Goal: Communication & Community: Answer question/provide support

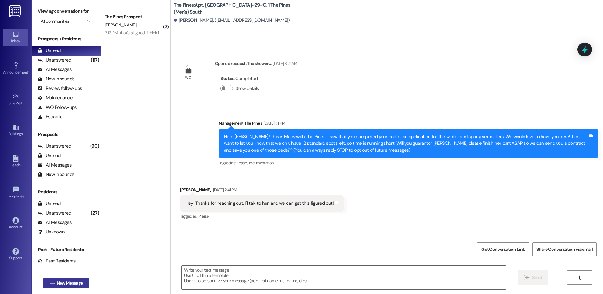
scroll to position [8469, 0]
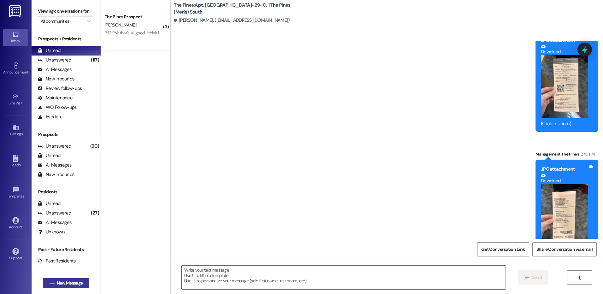
click at [76, 285] on span "New Message" at bounding box center [70, 283] width 26 height 7
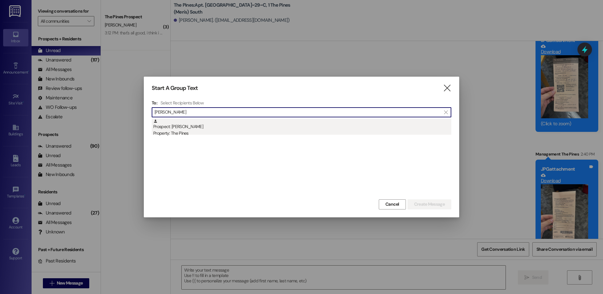
type input "[PERSON_NAME]"
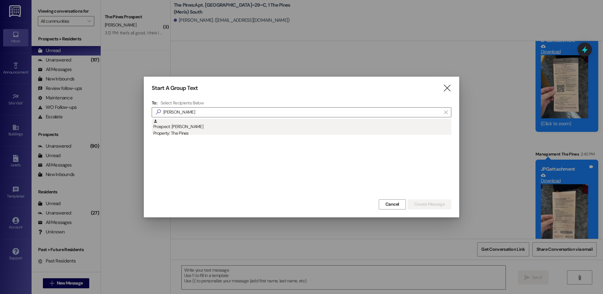
click at [184, 131] on div "Property: The Pines" at bounding box center [302, 133] width 298 height 7
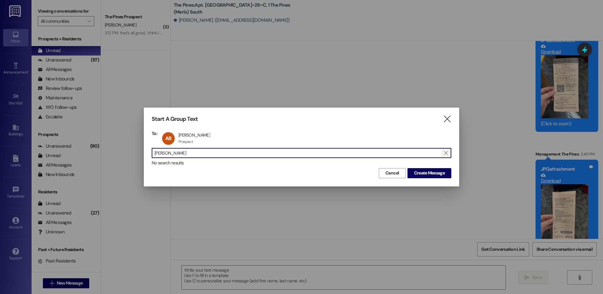
click at [448, 151] on span "" at bounding box center [446, 152] width 6 height 9
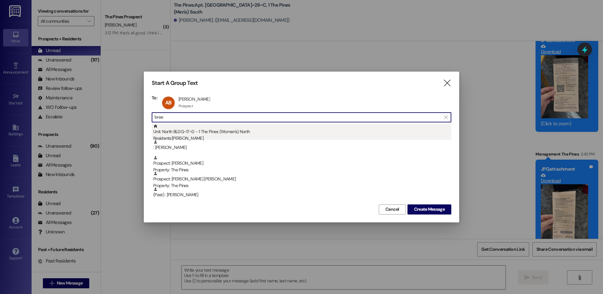
type input "bree"
click at [370, 130] on div "Unit: [GEOGRAPHIC_DATA]~17~D - 1 The Pines (Women's) [DEMOGRAPHIC_DATA] Residen…" at bounding box center [302, 133] width 298 height 18
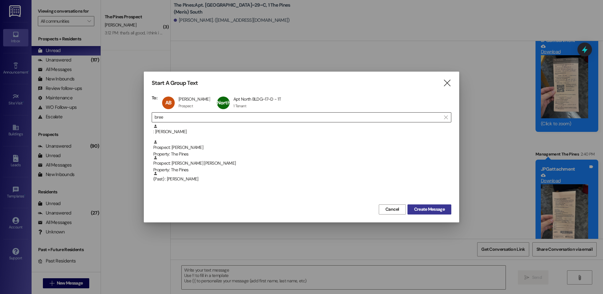
click at [432, 209] on span "Create Message" at bounding box center [429, 209] width 31 height 7
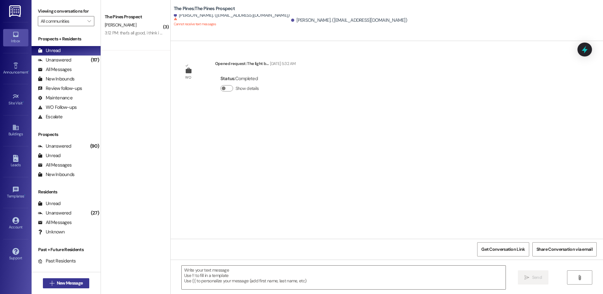
click at [70, 284] on span "New Message" at bounding box center [70, 283] width 26 height 7
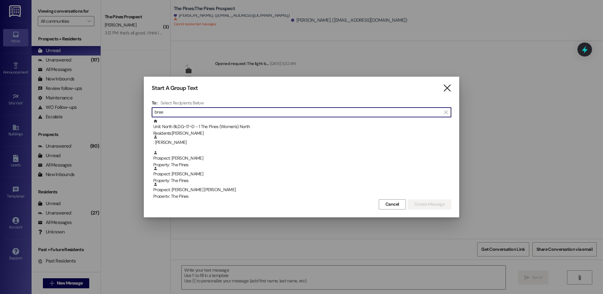
type input "bree"
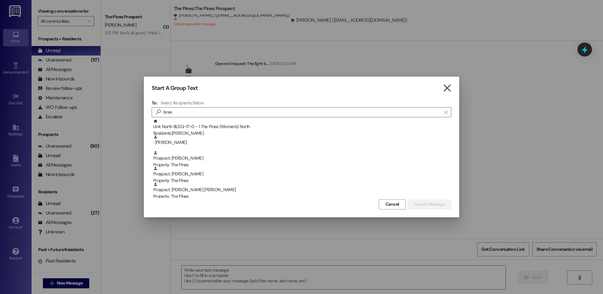
click at [444, 89] on icon "" at bounding box center [447, 88] width 9 height 7
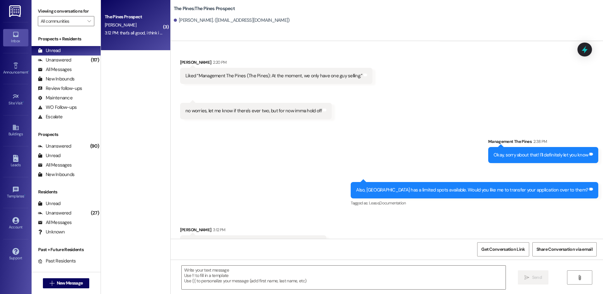
scroll to position [458, 0]
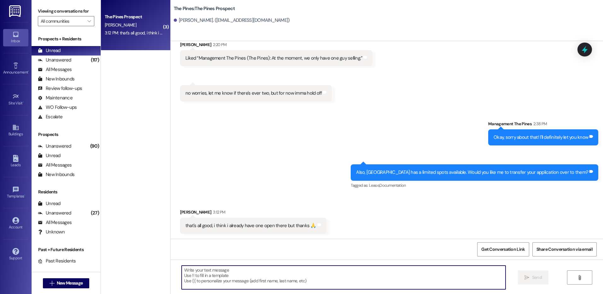
click at [360, 274] on textarea at bounding box center [343, 277] width 323 height 24
type textarea "Okay, no worries!"
